Goal: Task Accomplishment & Management: Complete application form

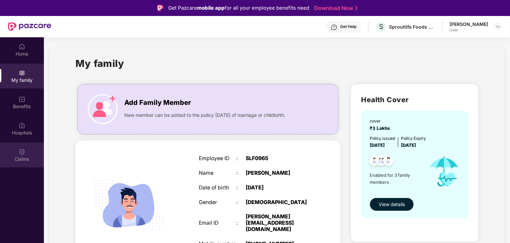
click at [18, 150] on div "Claims" at bounding box center [22, 154] width 44 height 25
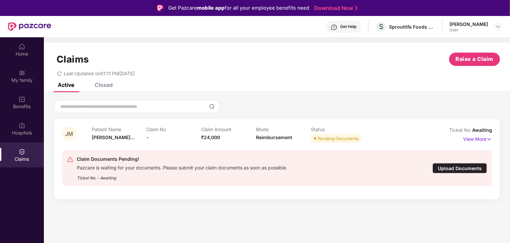
click at [444, 166] on div "Upload Documents" at bounding box center [460, 168] width 55 height 10
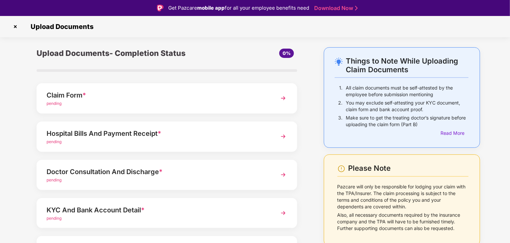
click at [283, 97] on img at bounding box center [284, 98] width 12 height 12
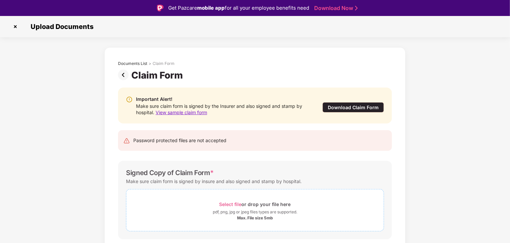
click at [259, 203] on div "Select file or drop your file here" at bounding box center [256, 204] width 72 height 9
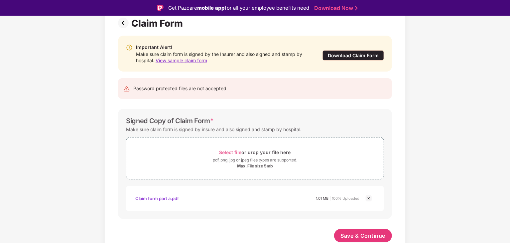
click at [368, 197] on img at bounding box center [369, 198] width 8 height 8
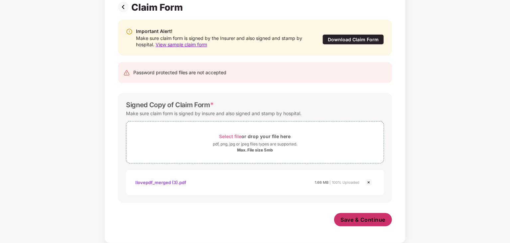
click at [362, 218] on span "Save & Continue" at bounding box center [363, 219] width 45 height 7
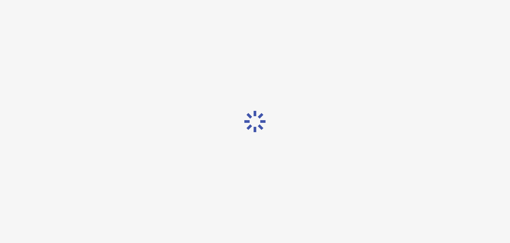
scroll to position [0, 0]
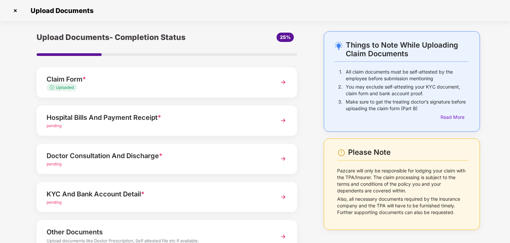
click at [213, 124] on div "pending" at bounding box center [157, 126] width 221 height 6
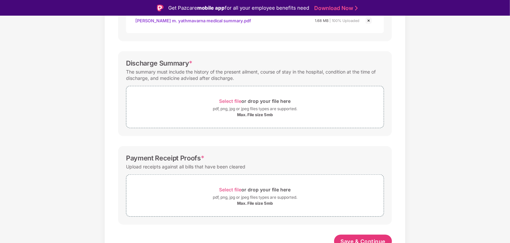
scroll to position [189, 0]
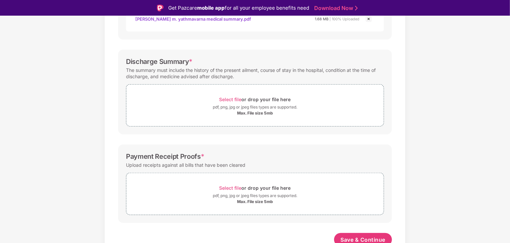
click at [471, 55] on div "Documents List > Hospital bills and Payment receipt Hospital bills and Payment …" at bounding box center [255, 61] width 510 height 405
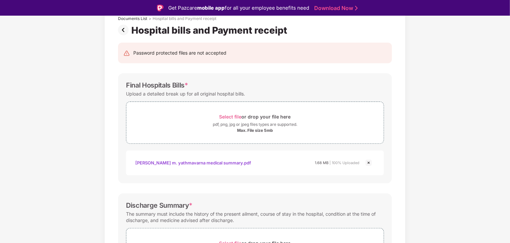
scroll to position [5, 0]
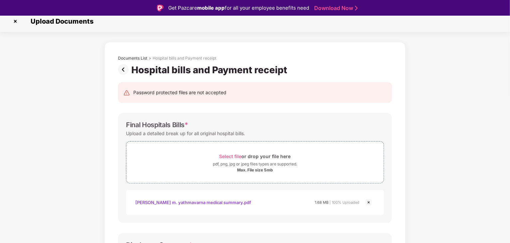
click at [367, 200] on img at bounding box center [369, 202] width 8 height 8
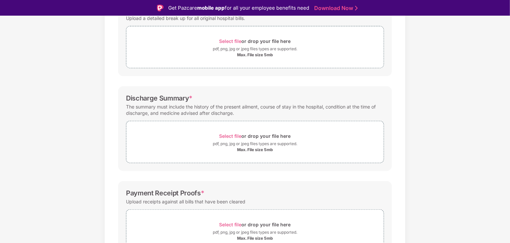
scroll to position [0, 0]
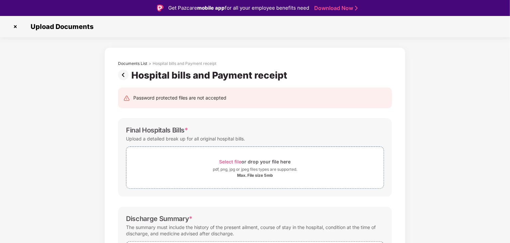
click at [15, 27] on img at bounding box center [15, 26] width 11 height 11
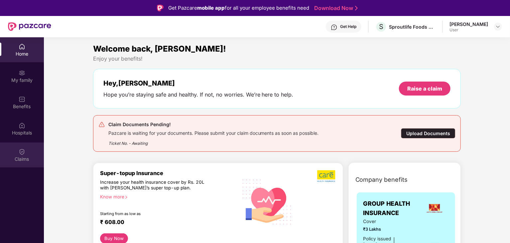
click at [19, 150] on img at bounding box center [22, 151] width 7 height 7
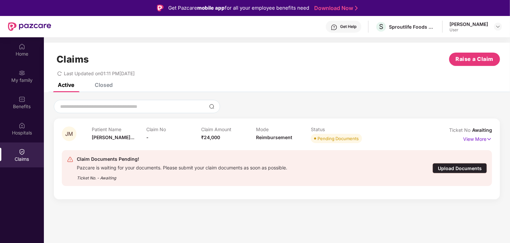
click at [452, 167] on div "Upload Documents" at bounding box center [460, 168] width 55 height 10
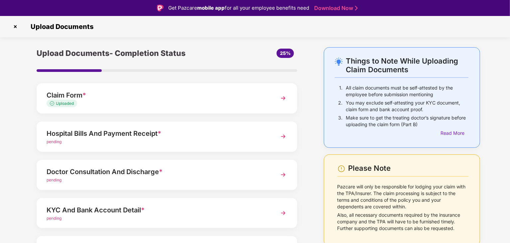
click at [284, 98] on img at bounding box center [284, 98] width 12 height 12
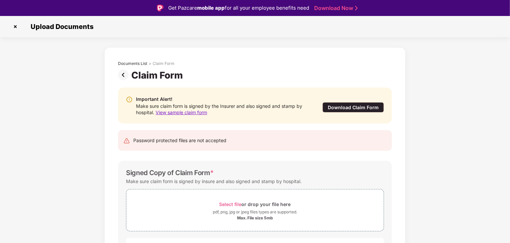
scroll to position [16, 0]
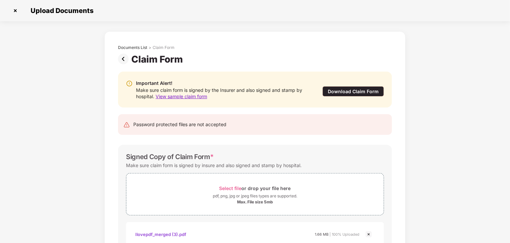
click at [369, 233] on img at bounding box center [369, 234] width 8 height 8
click at [457, 227] on div "Documents List > Claim Form Claim Form Important Alert! Make sure claim form is…" at bounding box center [255, 163] width 510 height 264
click at [14, 9] on img at bounding box center [15, 10] width 11 height 11
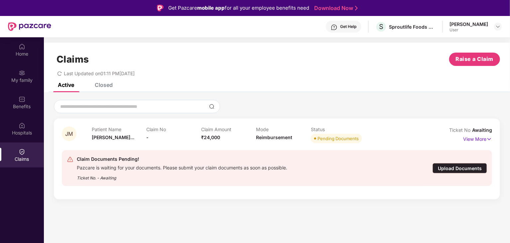
click at [451, 169] on div "Upload Documents" at bounding box center [460, 168] width 55 height 10
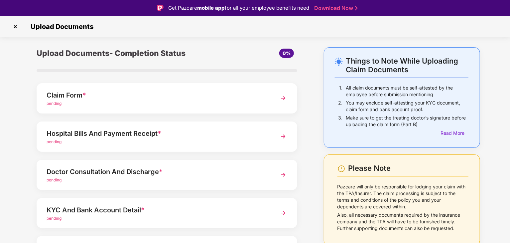
click at [283, 98] on img at bounding box center [284, 98] width 12 height 12
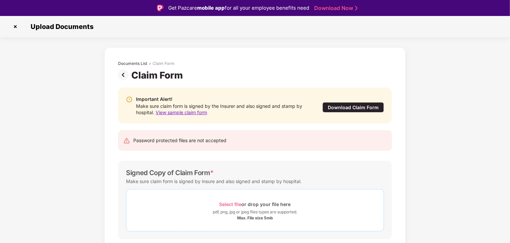
click at [248, 203] on div "Select file or drop your file here" at bounding box center [256, 204] width 72 height 9
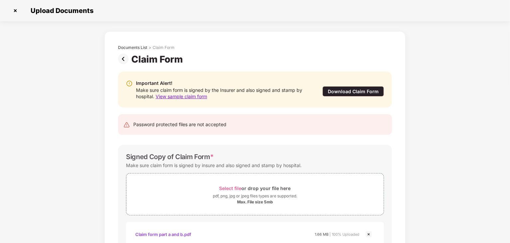
scroll to position [52, 0]
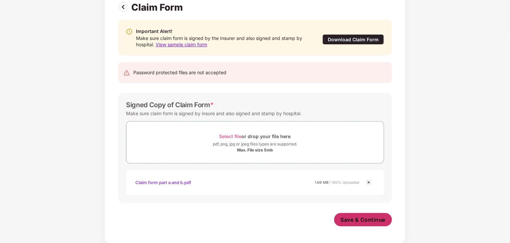
click at [362, 216] on span "Save & Continue" at bounding box center [363, 219] width 45 height 7
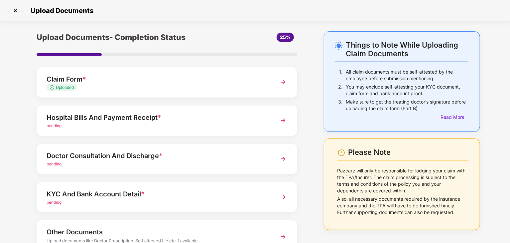
scroll to position [51, 0]
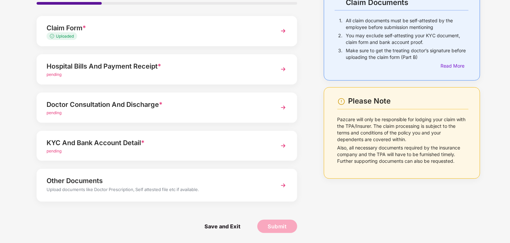
click at [509, 23] on div "Things to Note While Uploading Claim Documents 1. All claim documents must be s…" at bounding box center [255, 111] width 510 height 263
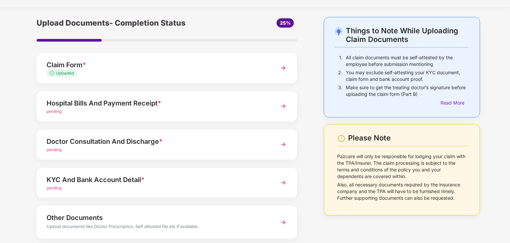
scroll to position [0, 0]
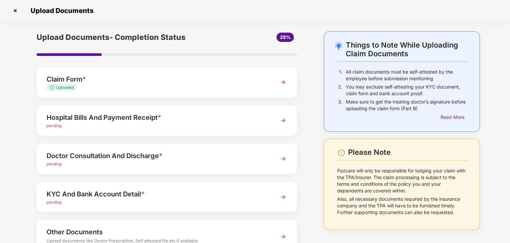
click at [282, 116] on img at bounding box center [284, 120] width 12 height 12
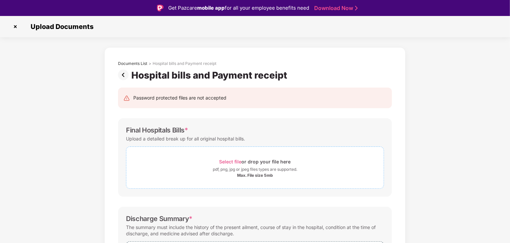
click at [225, 162] on span "Select file" at bounding box center [231, 162] width 22 height 6
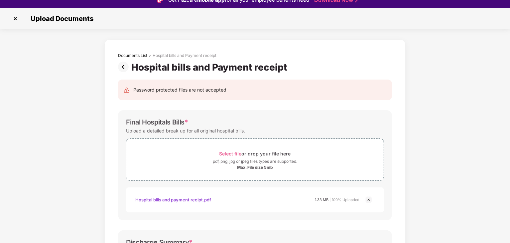
scroll to position [16, 0]
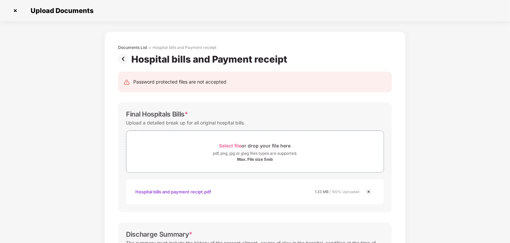
click at [510, 143] on div "Documents List > Hospital bills and Payment receipt Hospital bills and Payment …" at bounding box center [255, 233] width 510 height 405
click at [464, 189] on div "Documents List > Hospital bills and Payment receipt Hospital bills and Payment …" at bounding box center [255, 233] width 510 height 405
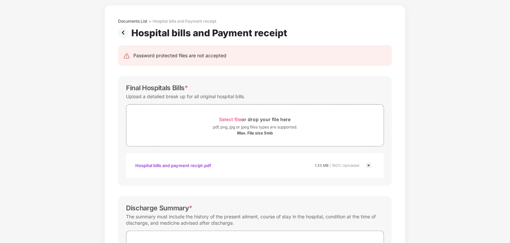
scroll to position [0, 0]
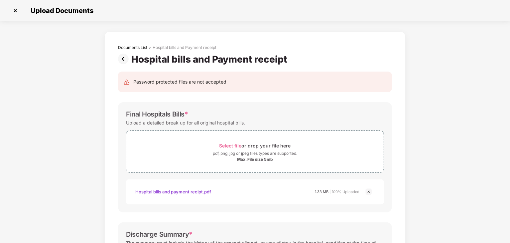
click at [369, 190] on img at bounding box center [369, 192] width 8 height 8
click at [510, 139] on div "Documents List > Hospital bills and Payment receipt Hospital bills and Payment …" at bounding box center [255, 233] width 510 height 405
click at [487, 157] on div "Documents List > Hospital bills and Payment receipt Hospital bills and Payment …" at bounding box center [255, 233] width 510 height 405
click at [509, 139] on div "Documents List > Hospital bills and Payment receipt Hospital bills and Payment …" at bounding box center [255, 233] width 510 height 405
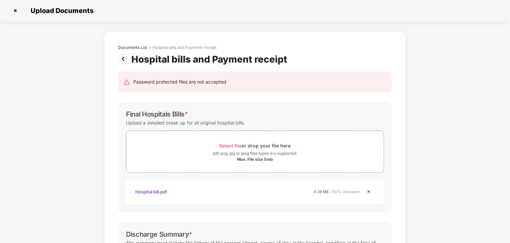
scroll to position [193, 0]
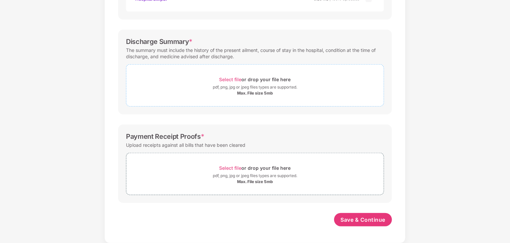
click at [223, 78] on span "Select file" at bounding box center [231, 80] width 22 height 6
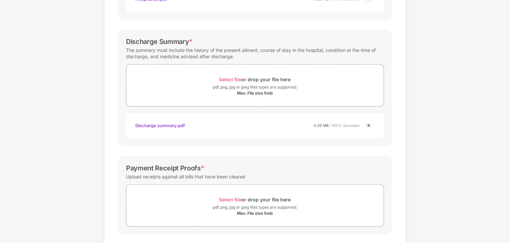
click at [510, 236] on div "Documents List > Hospital bills and Payment receipt Hospital bills and Payment …" at bounding box center [255, 57] width 510 height 436
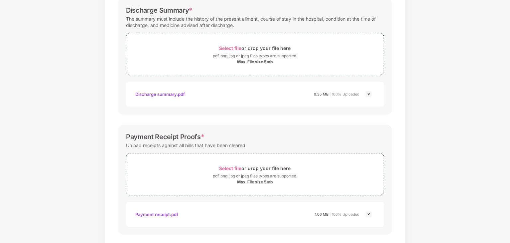
click at [509, 236] on div "Documents List > Hospital bills and Payment receipt Hospital bills and Payment …" at bounding box center [255, 41] width 510 height 468
click at [510, 235] on div "Documents List > Hospital bills and Payment receipt Hospital bills and Payment …" at bounding box center [255, 41] width 510 height 468
click at [478, 204] on div "Documents List > Hospital bills and Payment receipt Hospital bills and Payment …" at bounding box center [255, 41] width 510 height 468
click at [510, 236] on div "Documents List > Hospital bills and Payment receipt Hospital bills and Payment …" at bounding box center [255, 41] width 510 height 468
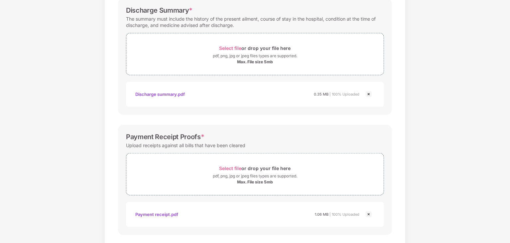
scroll to position [256, 0]
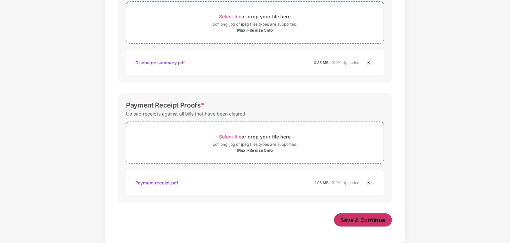
click at [368, 218] on span "Save & Continue" at bounding box center [363, 219] width 45 height 7
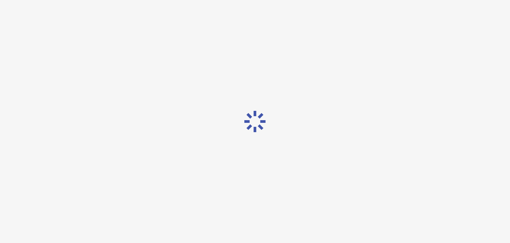
scroll to position [0, 0]
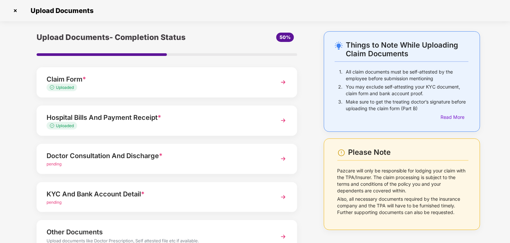
click at [150, 154] on div "Doctor Consultation And Discharge *" at bounding box center [157, 155] width 221 height 11
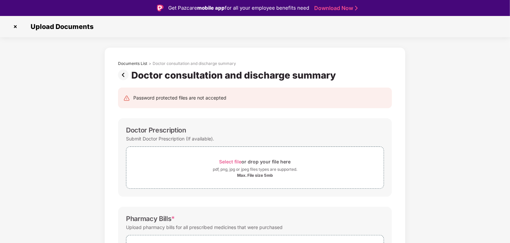
click at [510, 171] on div "Documents List > Doctor consultation and discharge summary Doctor consultation …" at bounding box center [255, 233] width 510 height 373
click at [16, 25] on img at bounding box center [15, 26] width 11 height 11
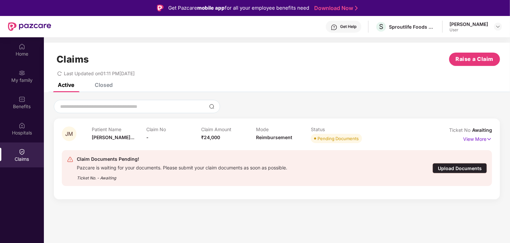
click at [448, 167] on div "Upload Documents" at bounding box center [460, 168] width 55 height 10
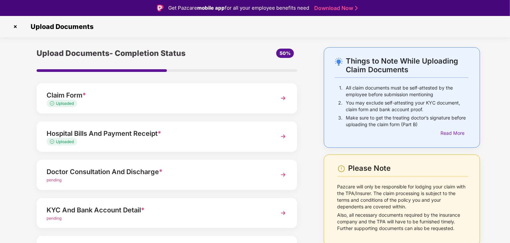
click at [281, 137] on img at bounding box center [284, 136] width 12 height 12
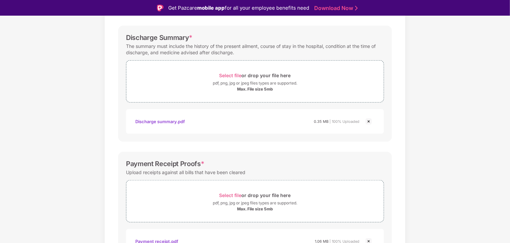
click at [510, 75] on div "Documents List > Hospital bills and Payment receipt Hospital bills and Payment …" at bounding box center [255, 68] width 510 height 467
click at [509, 52] on div "Documents List > Hospital bills and Payment receipt Hospital bills and Payment …" at bounding box center [255, 68] width 510 height 467
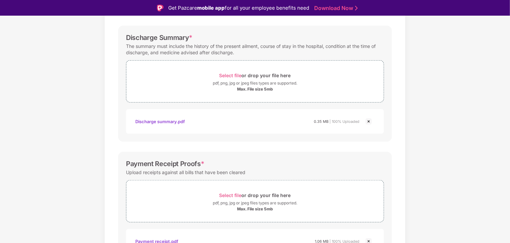
click at [510, 231] on div "Documents List > Hospital bills and Payment receipt Hospital bills and Payment …" at bounding box center [255, 68] width 510 height 467
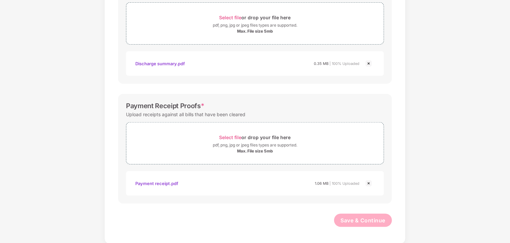
scroll to position [0, 0]
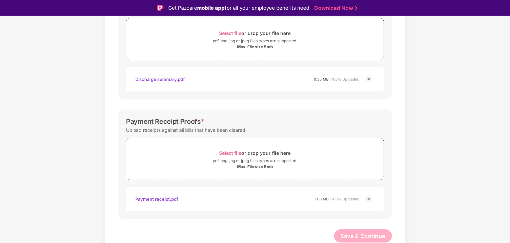
click at [509, 22] on div "Documents List > Hospital bills and Payment receipt Hospital bills and Payment …" at bounding box center [255, 26] width 510 height 467
click at [509, 121] on div "Documents List > Hospital bills and Payment receipt Hospital bills and Payment …" at bounding box center [255, 26] width 510 height 467
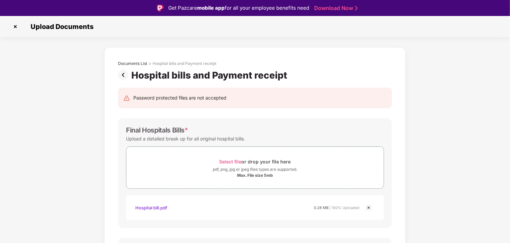
click at [15, 27] on img at bounding box center [15, 26] width 11 height 11
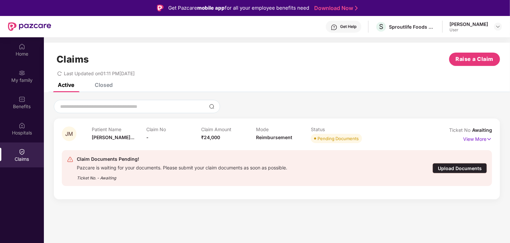
click at [446, 167] on div "Upload Documents" at bounding box center [460, 168] width 55 height 10
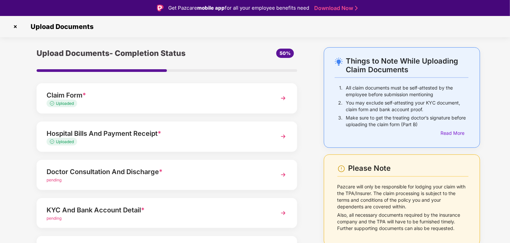
click at [286, 172] on img at bounding box center [284, 175] width 12 height 12
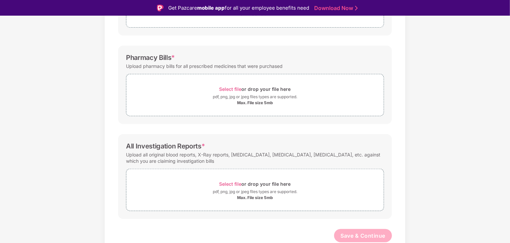
click at [509, 43] on div "Documents List > Doctor consultation and discharge summary Doctor consultation …" at bounding box center [255, 72] width 510 height 373
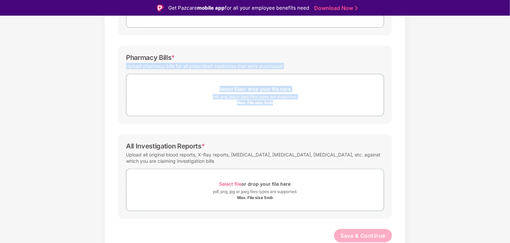
drag, startPoint x: 510, startPoint y: 115, endPoint x: 509, endPoint y: 38, distance: 76.9
click at [509, 38] on div "Documents List > Doctor consultation and discharge summary Doctor consultation …" at bounding box center [255, 72] width 510 height 373
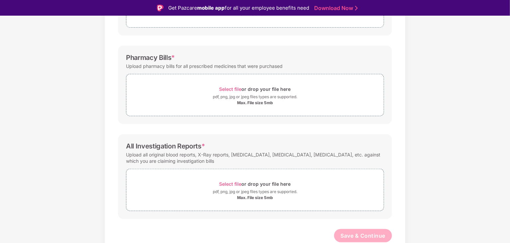
click at [498, 75] on div "Documents List > Doctor consultation and discharge summary Doctor consultation …" at bounding box center [255, 72] width 510 height 373
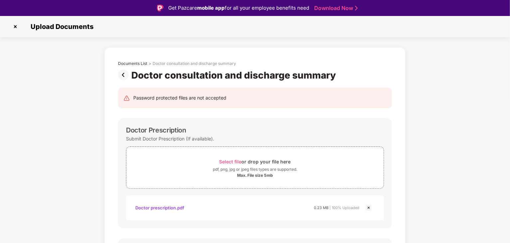
drag, startPoint x: 498, startPoint y: 156, endPoint x: 503, endPoint y: 193, distance: 37.6
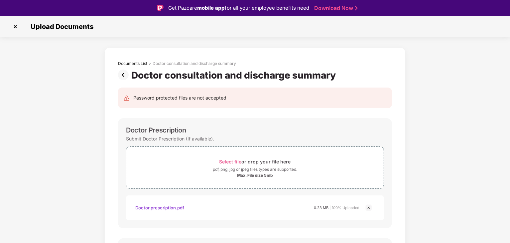
drag, startPoint x: 489, startPoint y: 189, endPoint x: 482, endPoint y: 202, distance: 14.4
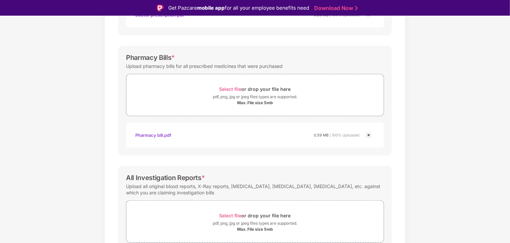
click at [510, 236] on div "Documents List > Doctor consultation and discharge summary Doctor consultation …" at bounding box center [255, 89] width 510 height 468
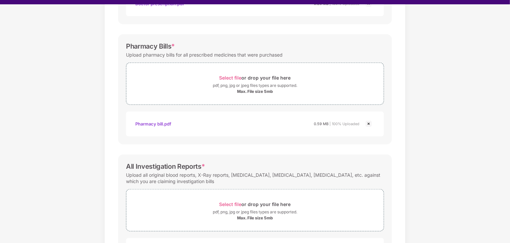
scroll to position [16, 0]
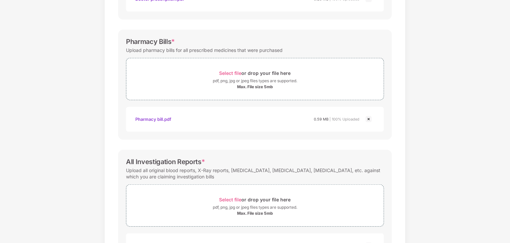
click at [510, 226] on div "Documents List > Doctor consultation and discharge summary Doctor consultation …" at bounding box center [255, 73] width 510 height 468
click at [510, 233] on div "Documents List > Doctor consultation and discharge summary Doctor consultation …" at bounding box center [255, 73] width 510 height 468
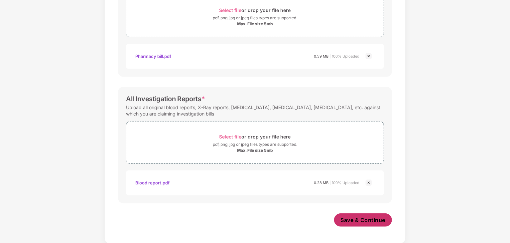
click at [357, 217] on span "Save & Continue" at bounding box center [363, 219] width 45 height 7
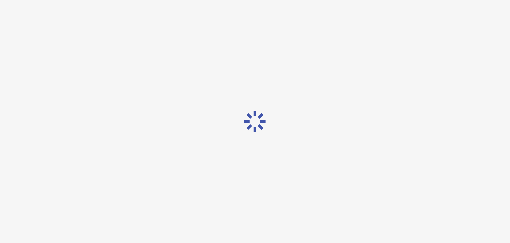
scroll to position [0, 0]
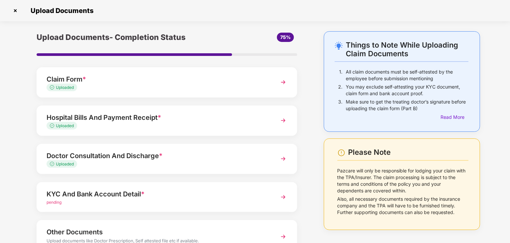
click at [150, 194] on div "KYC And Bank Account Detail *" at bounding box center [157, 194] width 221 height 11
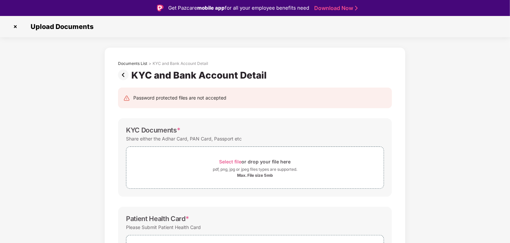
click at [509, 176] on div "Documents List > KYC and Bank Account Detail KYC and Bank Account Detail Passwo…" at bounding box center [255, 230] width 510 height 367
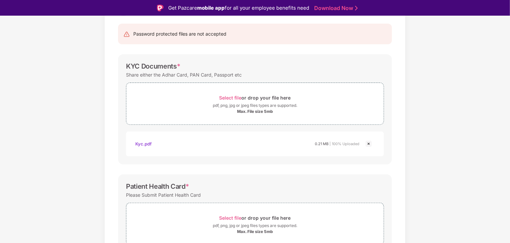
scroll to position [60, 0]
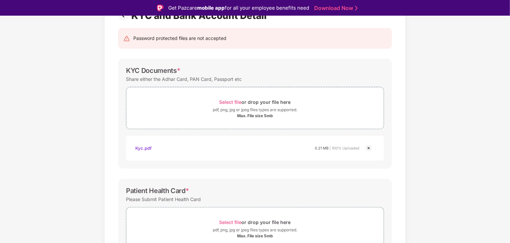
click at [370, 146] on img at bounding box center [369, 148] width 8 height 8
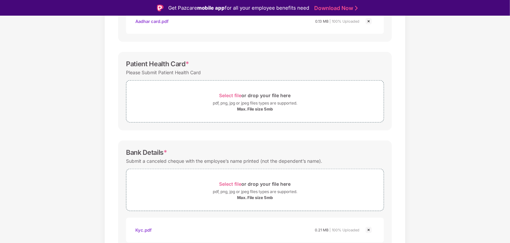
scroll to position [0, 0]
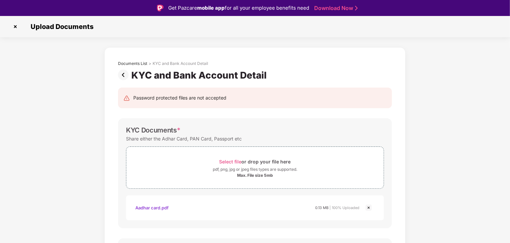
click at [14, 27] on img at bounding box center [15, 26] width 11 height 11
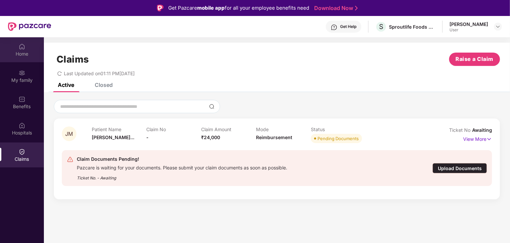
click at [20, 49] on img at bounding box center [22, 46] width 7 height 7
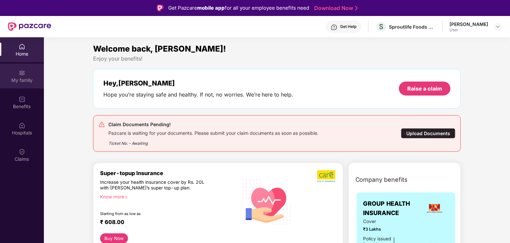
click at [23, 80] on div "My family" at bounding box center [22, 80] width 44 height 7
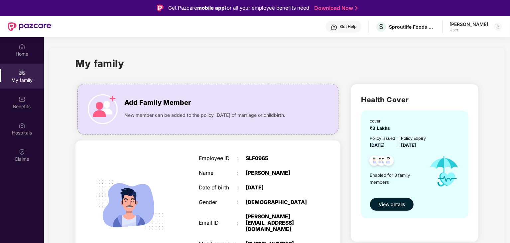
click at [391, 201] on span "View details" at bounding box center [392, 204] width 26 height 7
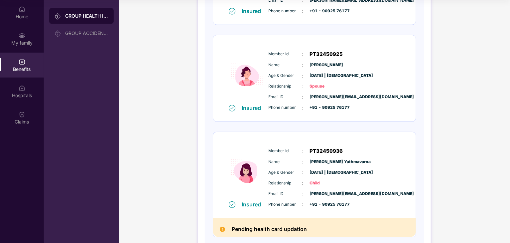
scroll to position [195, 0]
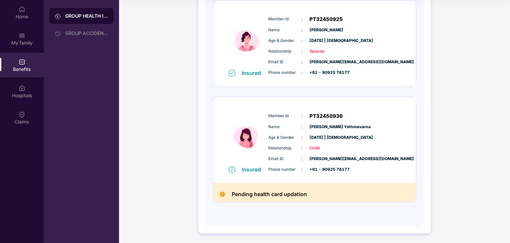
click at [314, 147] on span "Child" at bounding box center [326, 148] width 33 height 6
click at [22, 111] on img at bounding box center [22, 114] width 7 height 7
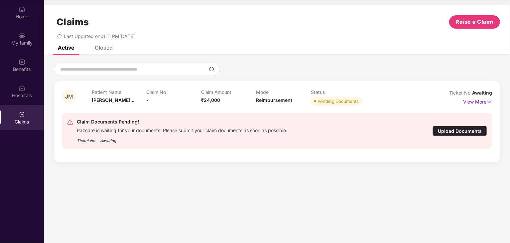
click at [453, 131] on div "Upload Documents" at bounding box center [460, 131] width 55 height 10
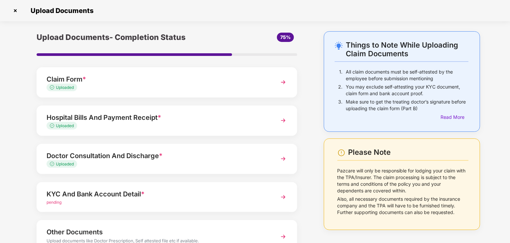
click at [189, 190] on div "KYC And Bank Account Detail *" at bounding box center [157, 194] width 221 height 11
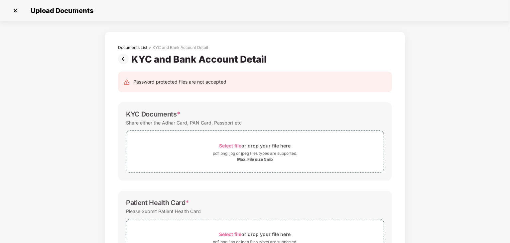
scroll to position [0, 0]
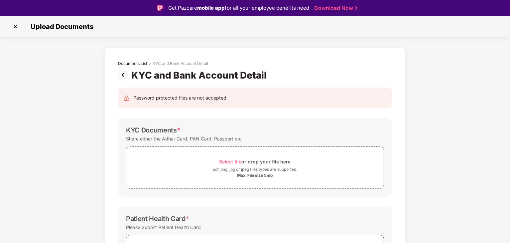
click at [510, 171] on div "Documents List > KYC and Bank Account Detail KYC and Bank Account Detail Passwo…" at bounding box center [255, 230] width 510 height 367
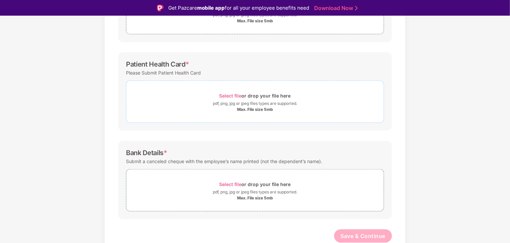
click at [233, 95] on span "Select file" at bounding box center [231, 96] width 22 height 6
click at [354, 100] on div "pdf, png, jpg or jpeg files types are supported." at bounding box center [255, 103] width 258 height 7
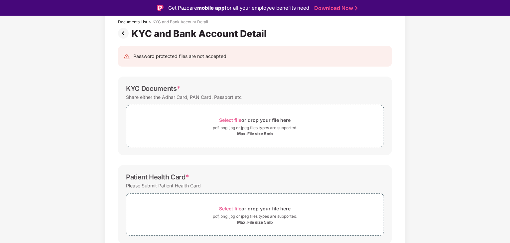
scroll to position [0, 0]
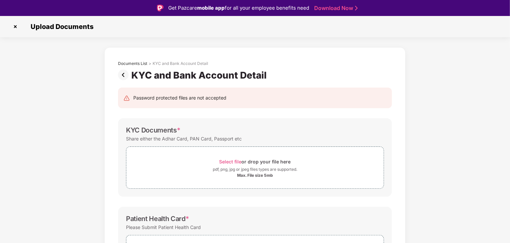
click at [15, 27] on img at bounding box center [15, 26] width 11 height 11
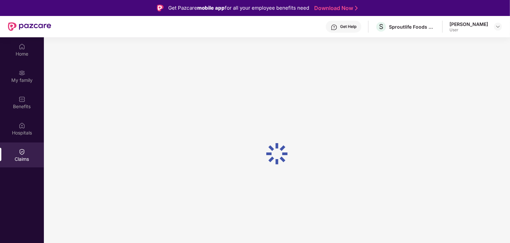
scroll to position [37, 0]
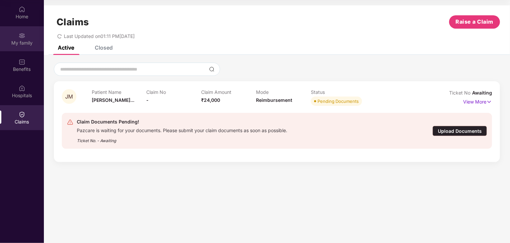
click at [21, 40] on div "My family" at bounding box center [22, 43] width 44 height 7
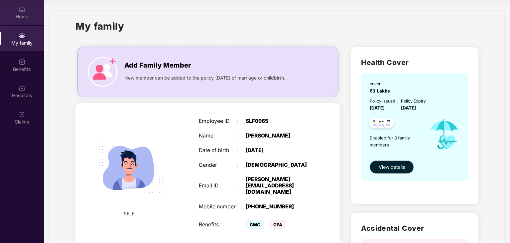
click at [21, 13] on div "Home" at bounding box center [22, 12] width 44 height 25
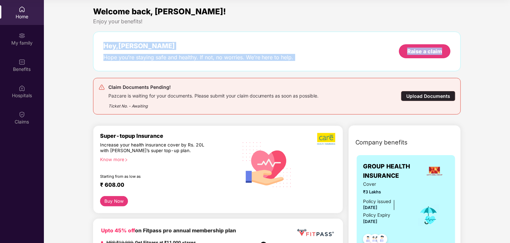
drag, startPoint x: 510, startPoint y: 20, endPoint x: 511, endPoint y: 44, distance: 23.3
click at [510, 44] on html "Get Pazcare mobile app for all your employee benefits need Download Now Get Hel…" at bounding box center [255, 84] width 510 height 243
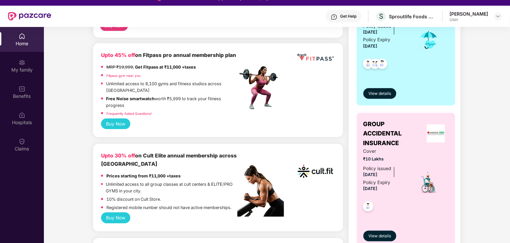
scroll to position [0, 0]
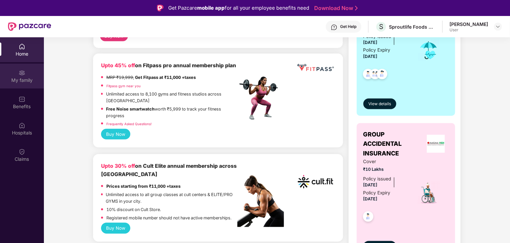
click at [21, 71] on img at bounding box center [22, 73] width 7 height 7
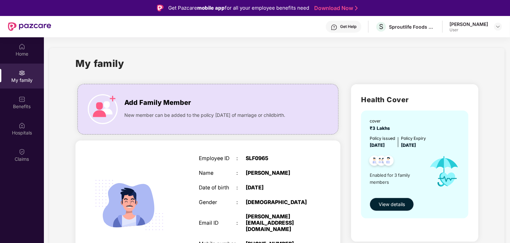
click at [389, 201] on span "View details" at bounding box center [392, 204] width 26 height 7
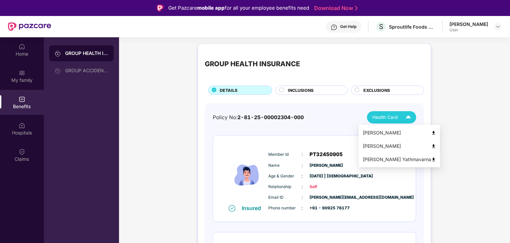
click at [432, 158] on img at bounding box center [434, 159] width 5 height 5
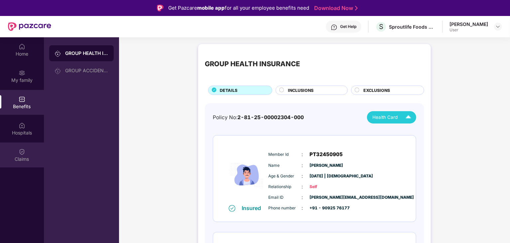
click at [19, 156] on div "Claims" at bounding box center [22, 159] width 44 height 7
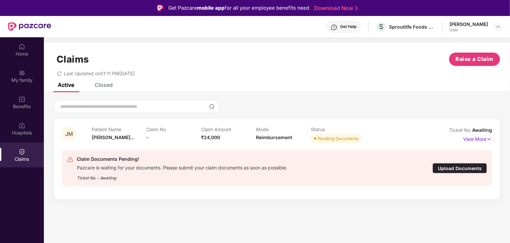
click at [453, 168] on div "Upload Documents" at bounding box center [460, 168] width 55 height 10
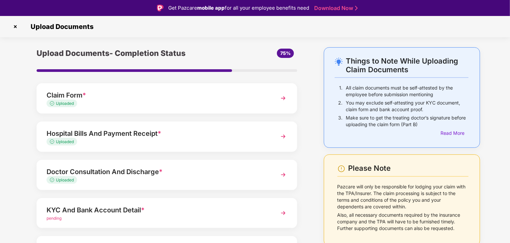
click at [224, 215] on div "pending" at bounding box center [157, 218] width 221 height 6
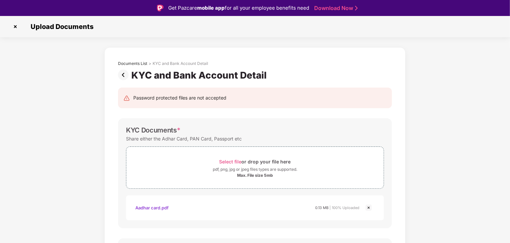
click at [510, 171] on div "Documents List > KYC and Bank Account Detail KYC and Bank Account Detail Passwo…" at bounding box center [255, 246] width 510 height 398
click at [509, 161] on div "Documents List > KYC and Bank Account Detail KYC and Bank Account Detail Passwo…" at bounding box center [255, 246] width 510 height 398
click at [509, 174] on div "Documents List > KYC and Bank Account Detail KYC and Bank Account Detail Passwo…" at bounding box center [255, 246] width 510 height 398
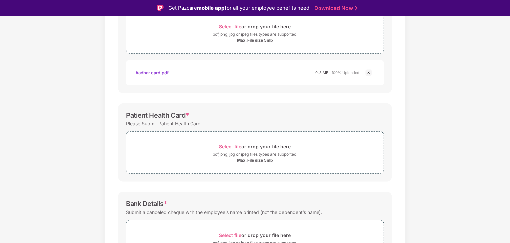
scroll to position [136, 0]
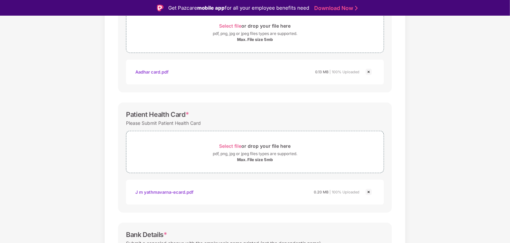
click at [510, 226] on div "Documents List > KYC and Bank Account Detail KYC and Bank Account Detail Passwo…" at bounding box center [255, 126] width 510 height 430
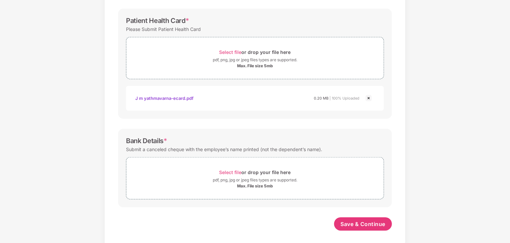
scroll to position [218, 0]
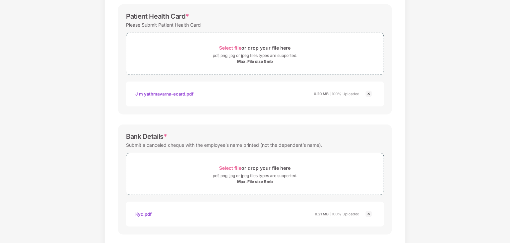
click at [509, 234] on div "Documents List > KYC and Bank Account Detail KYC and Bank Account Detail Passwo…" at bounding box center [255, 44] width 510 height 462
click at [510, 232] on div "Documents List > KYC and Bank Account Detail KYC and Bank Account Detail Passwo…" at bounding box center [255, 44] width 510 height 462
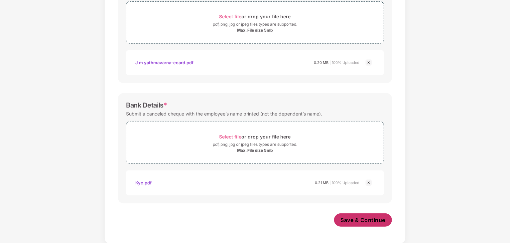
click at [353, 221] on span "Save & Continue" at bounding box center [363, 219] width 45 height 7
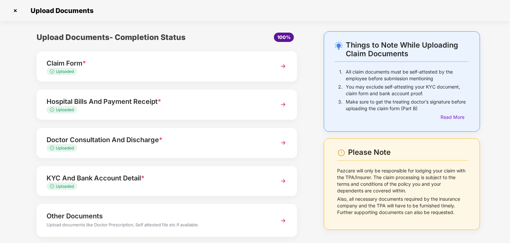
click at [510, 224] on div "Things to Note While Uploading Claim Documents 1. All claim documents must be s…" at bounding box center [255, 154] width 510 height 247
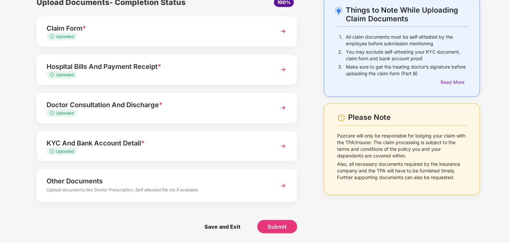
scroll to position [35, 0]
click at [280, 226] on span "Submit" at bounding box center [277, 226] width 19 height 7
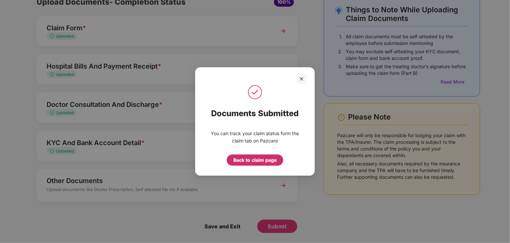
click at [250, 157] on div "Back to claim page" at bounding box center [255, 159] width 43 height 7
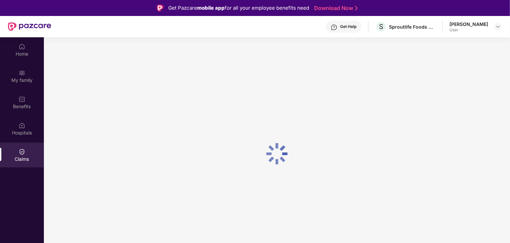
scroll to position [0, 0]
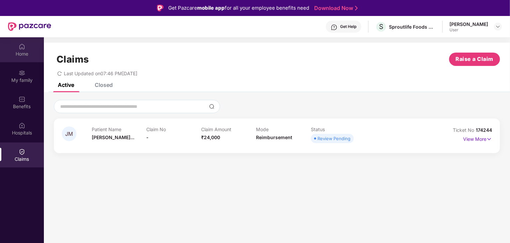
click at [20, 50] on div "Home" at bounding box center [22, 49] width 44 height 25
